Goal: Information Seeking & Learning: Learn about a topic

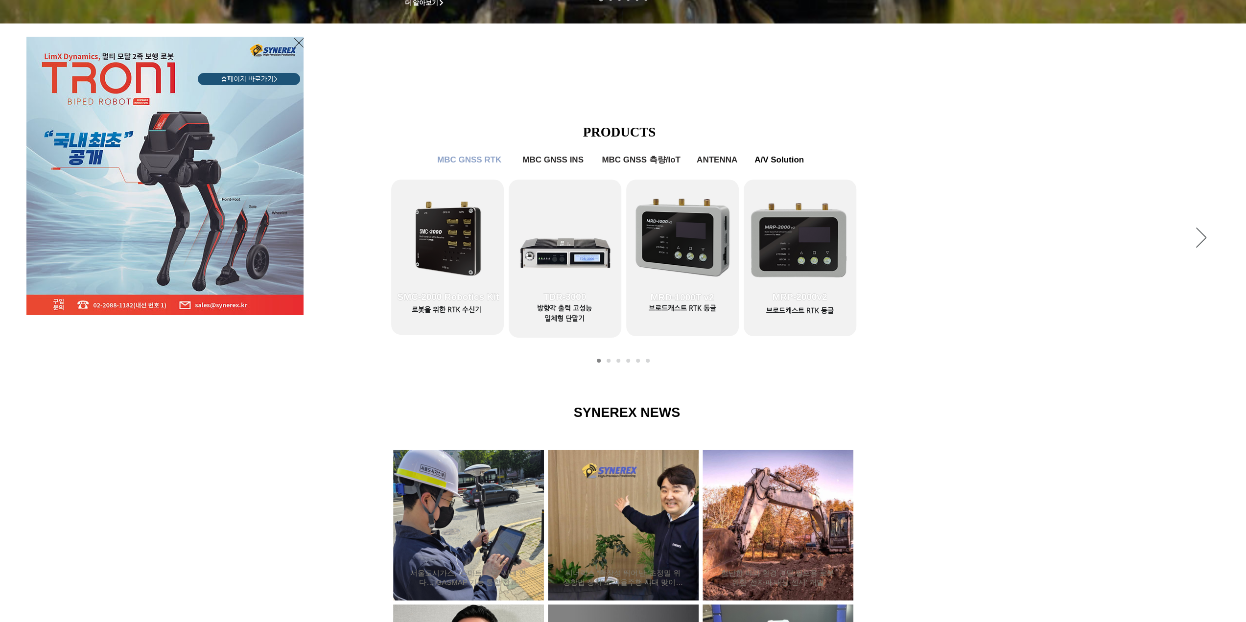
click at [553, 155] on div "LimX Dinamics" at bounding box center [623, 311] width 1246 height 622
click at [552, 161] on div "LimX Dinamics" at bounding box center [623, 311] width 1246 height 622
click at [418, 349] on div "LimX Dinamics" at bounding box center [623, 311] width 1246 height 622
click at [452, 282] on div "LimX Dinamics" at bounding box center [623, 311] width 1246 height 622
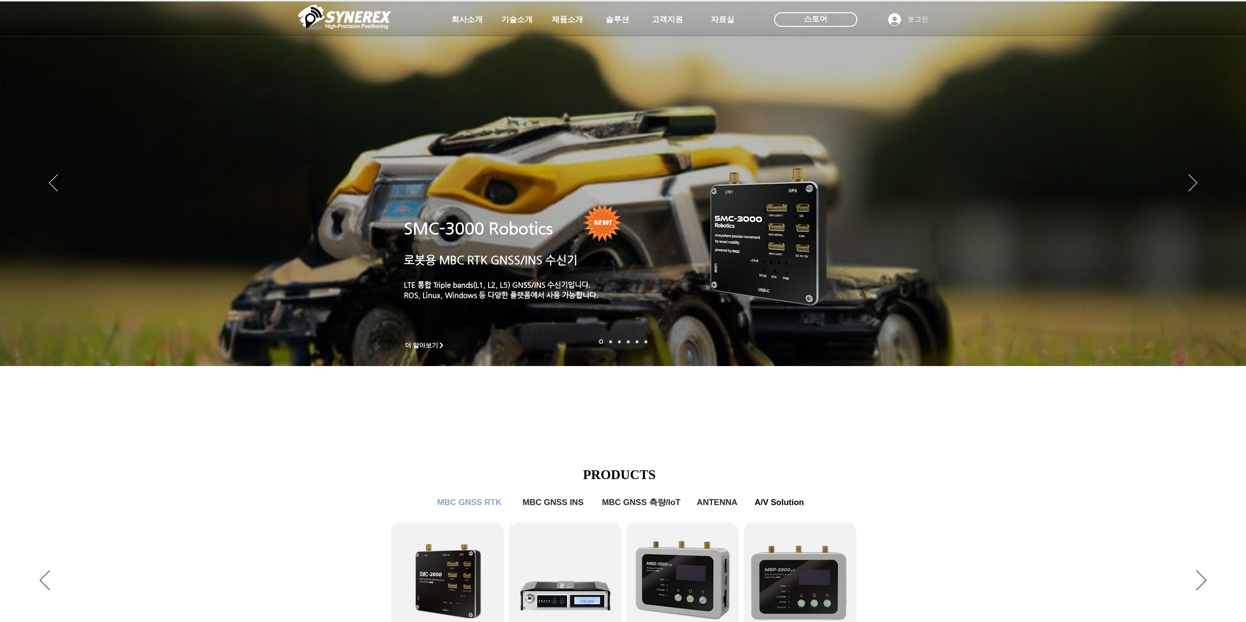
click at [339, 13] on img at bounding box center [344, 16] width 93 height 29
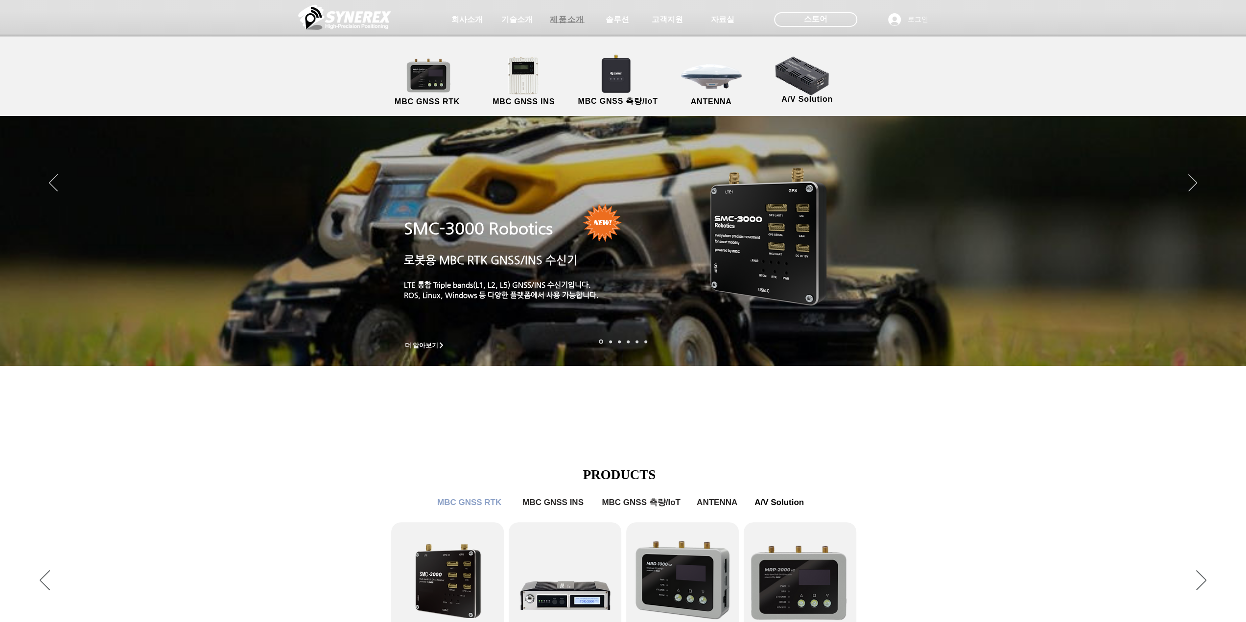
click at [569, 11] on span "제품소개" at bounding box center [567, 20] width 49 height 20
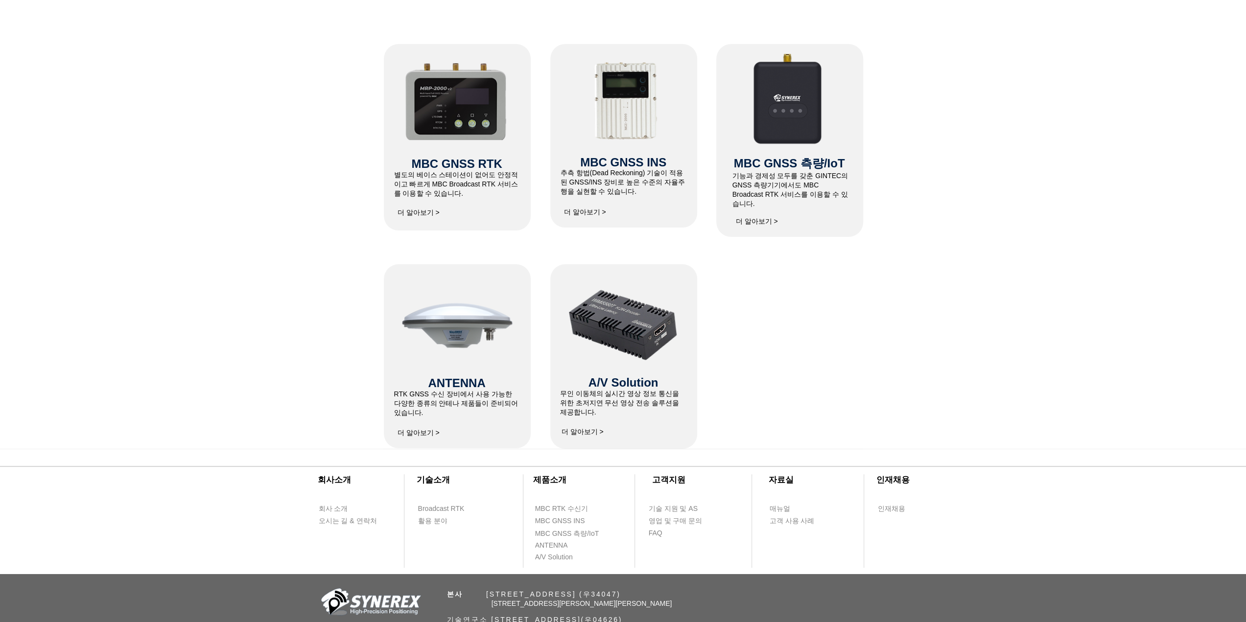
scroll to position [343, 0]
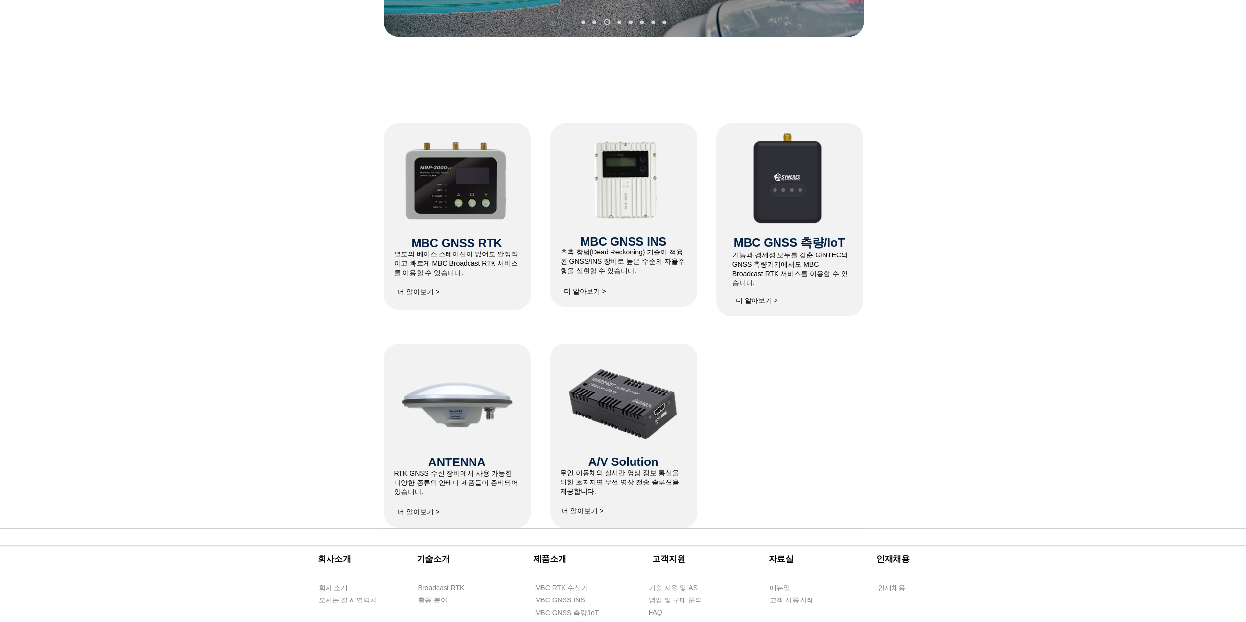
click at [428, 291] on span "더 알아보기 >" at bounding box center [419, 292] width 42 height 9
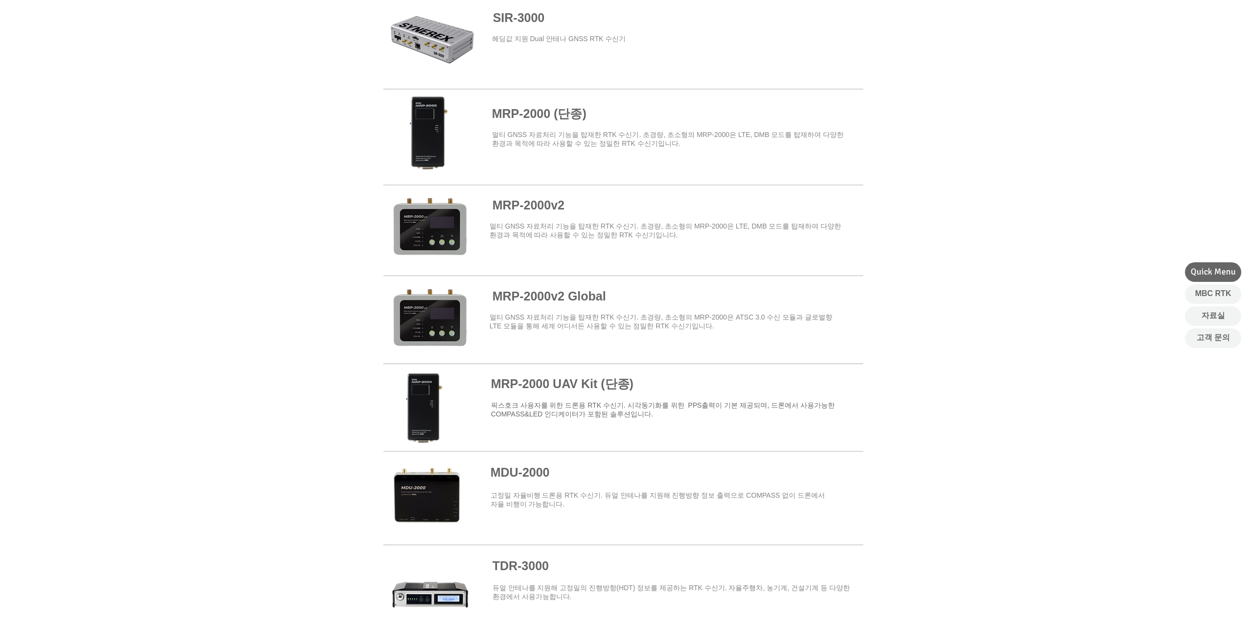
scroll to position [686, 0]
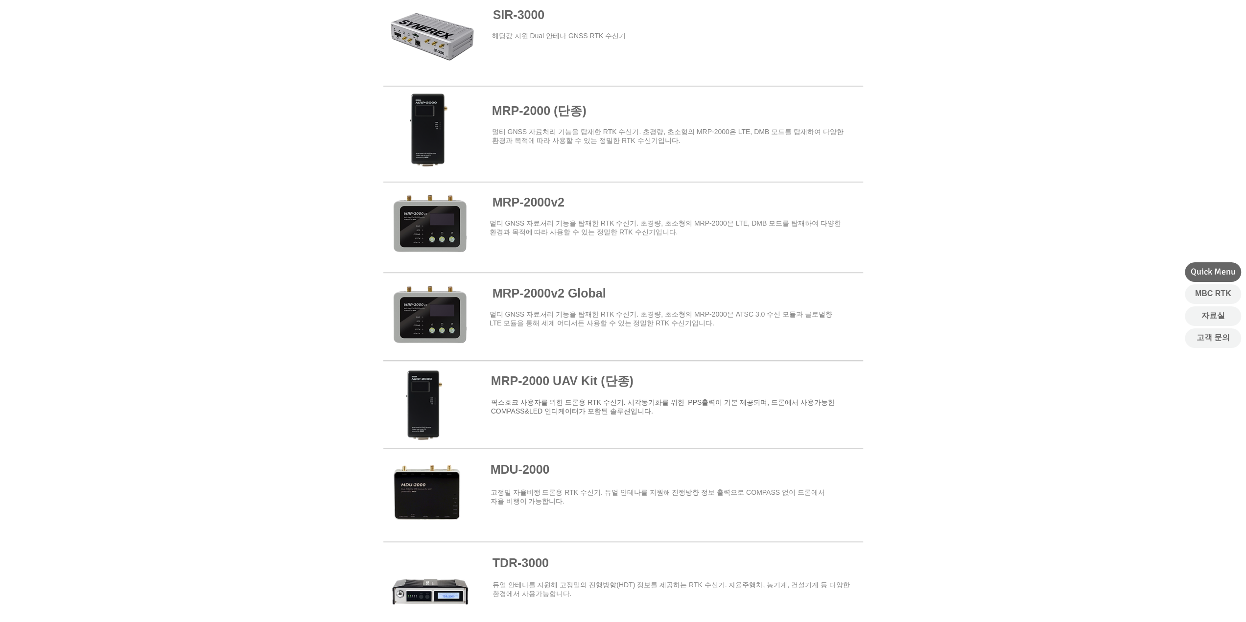
click at [549, 214] on span at bounding box center [623, 227] width 480 height 86
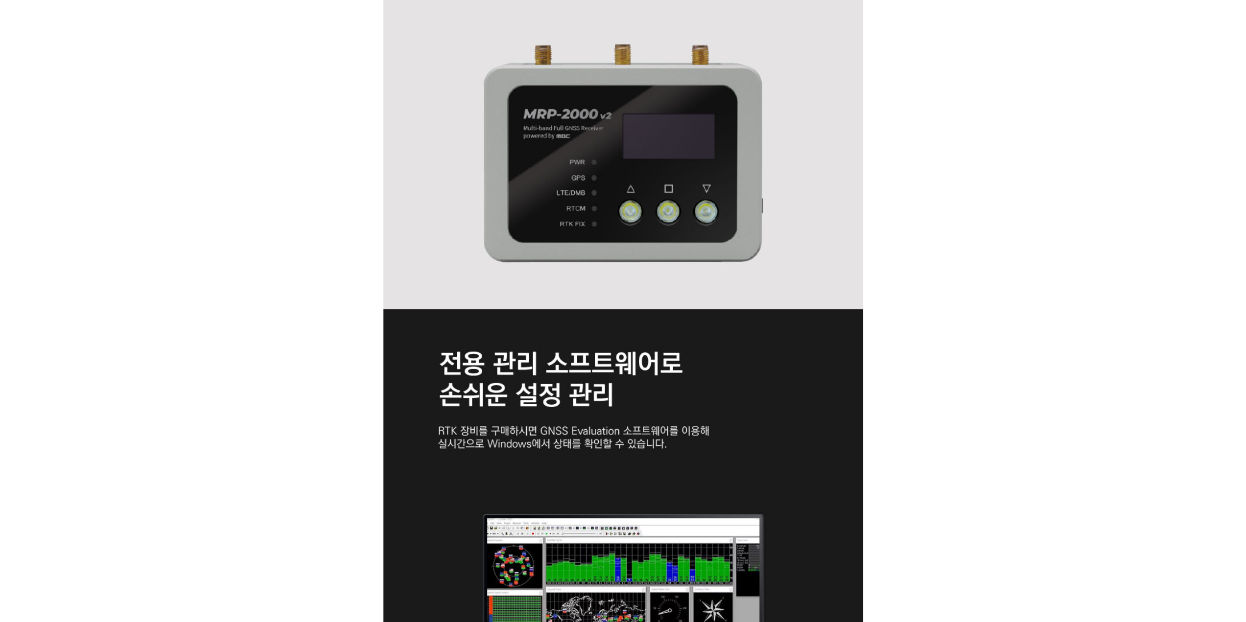
scroll to position [2351, 0]
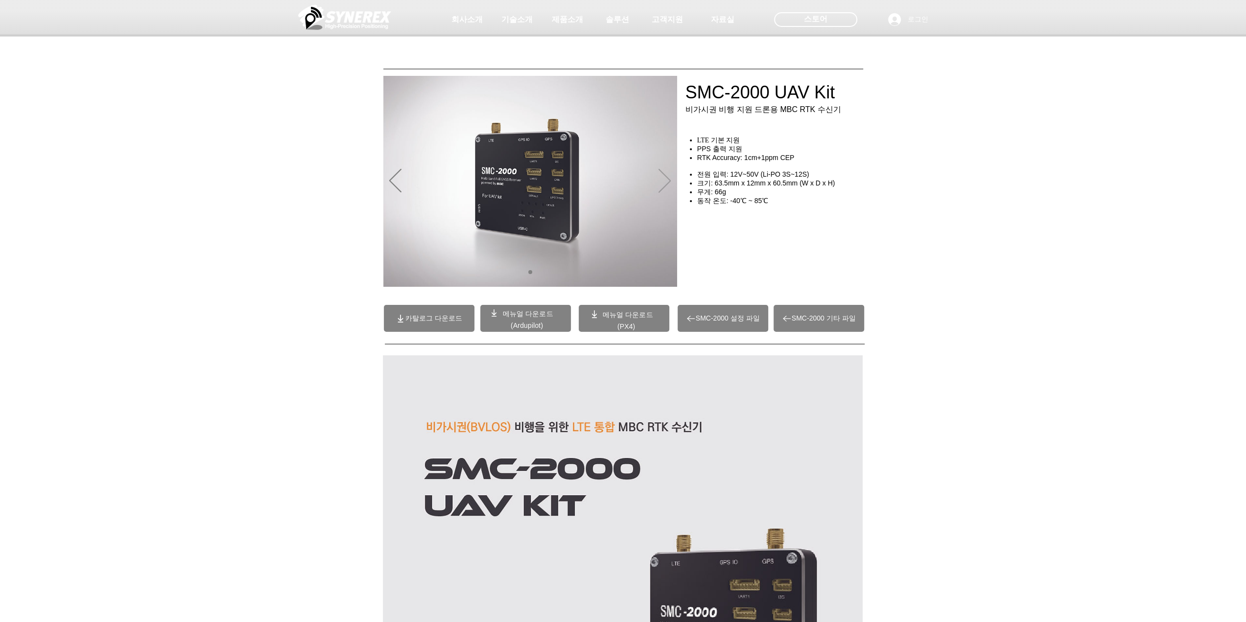
click at [662, 178] on icon "다음" at bounding box center [665, 181] width 12 height 24
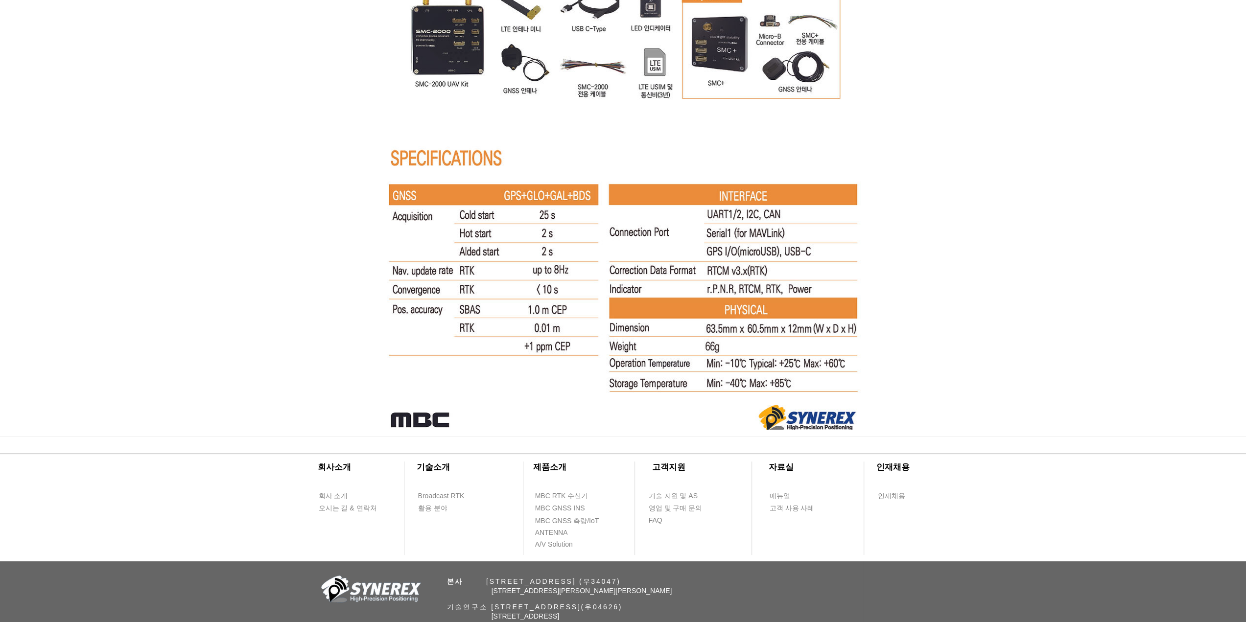
scroll to position [6259, 0]
